Goal: Download file/media

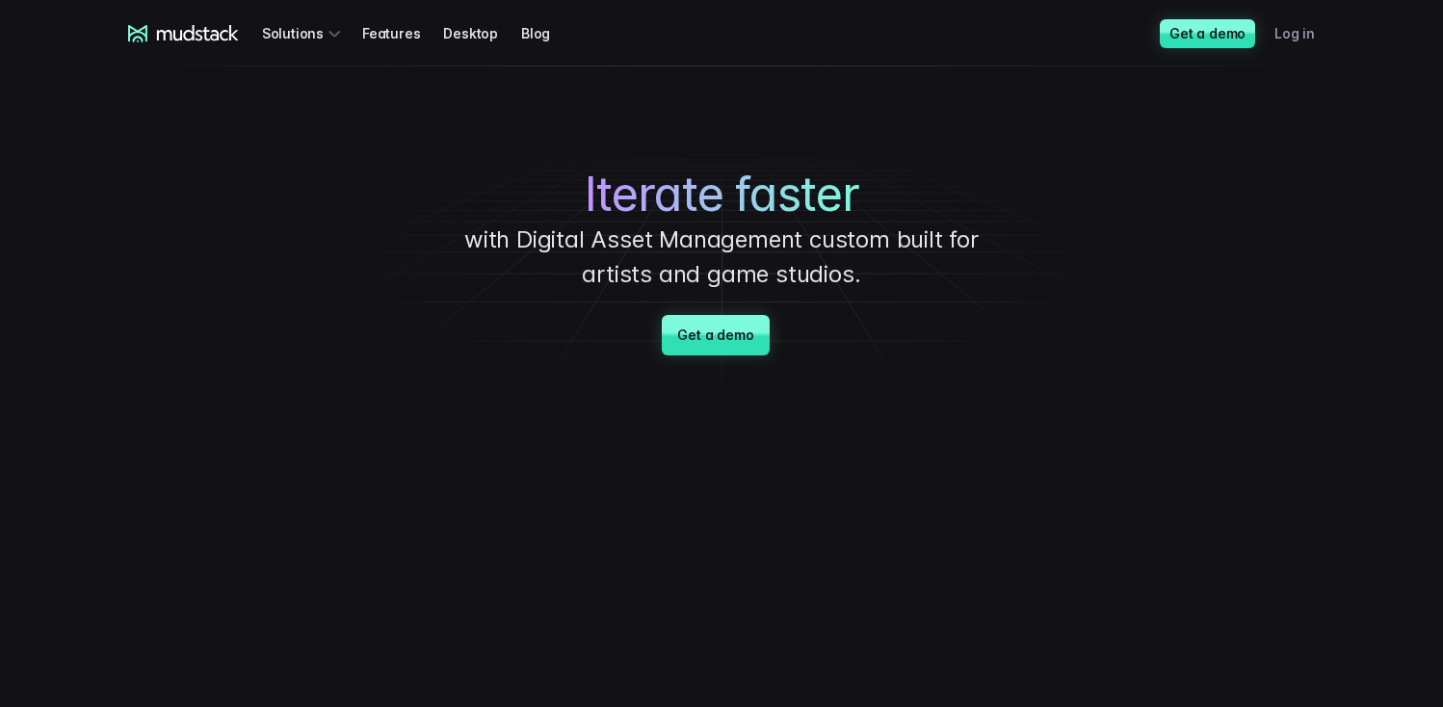
click at [1306, 37] on link "Log in" at bounding box center [1307, 33] width 64 height 36
click at [478, 31] on link "Desktop" at bounding box center [482, 33] width 78 height 36
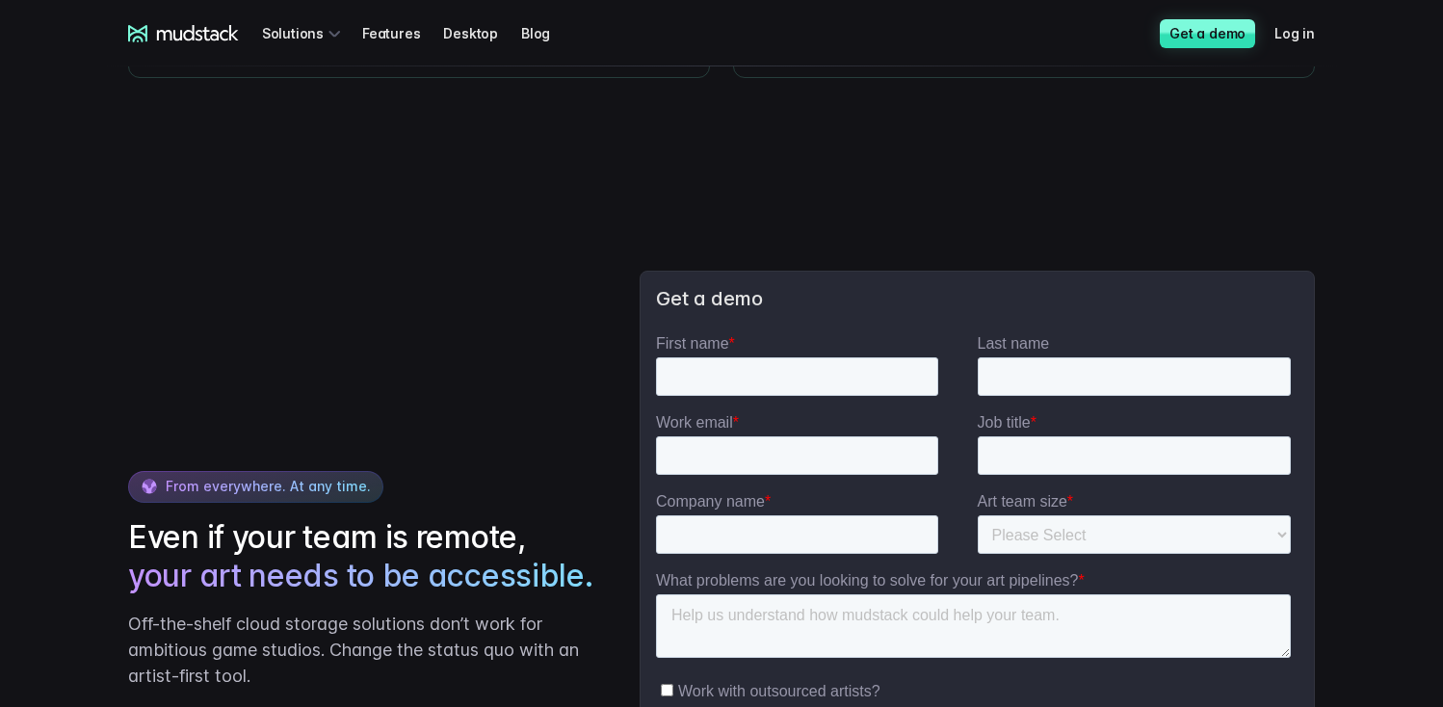
scroll to position [3561, 0]
